Goal: Task Accomplishment & Management: Manage account settings

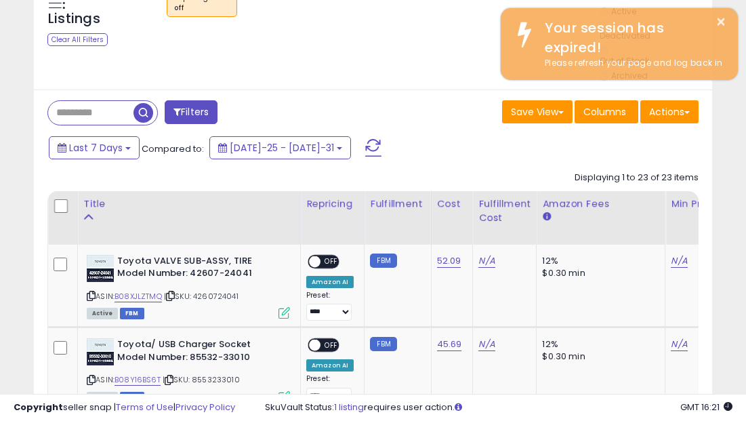
scroll to position [278, 392]
